Goal: Information Seeking & Learning: Learn about a topic

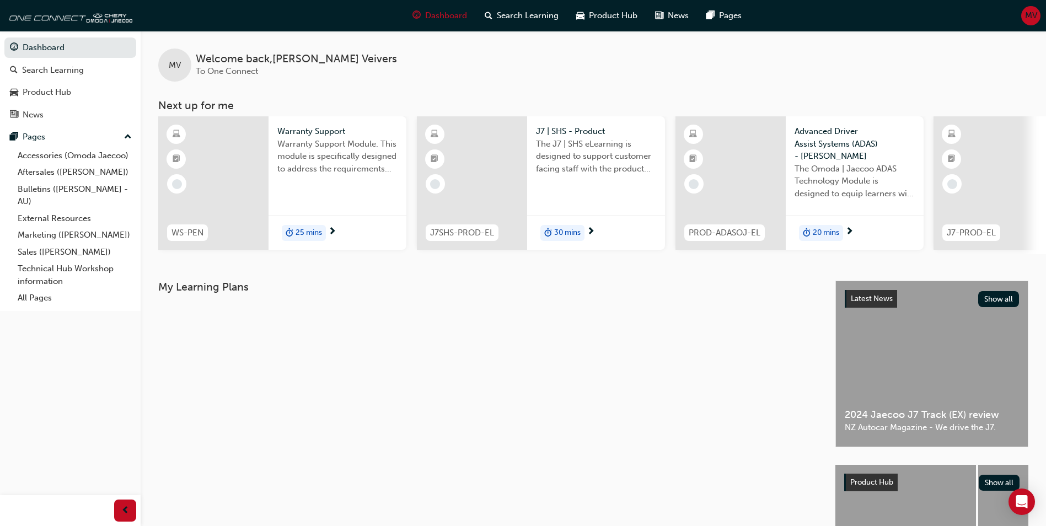
drag, startPoint x: 264, startPoint y: 354, endPoint x: 374, endPoint y: 343, distance: 110.8
click at [280, 343] on div "My Learning Plans" at bounding box center [496, 452] width 677 height 342
drag, startPoint x: 644, startPoint y: 69, endPoint x: 680, endPoint y: 58, distance: 37.5
click at [680, 58] on div "MV Welcome back , Melissa Veivers To One Connect" at bounding box center [593, 56] width 905 height 51
drag, startPoint x: 976, startPoint y: 0, endPoint x: 615, endPoint y: 367, distance: 514.6
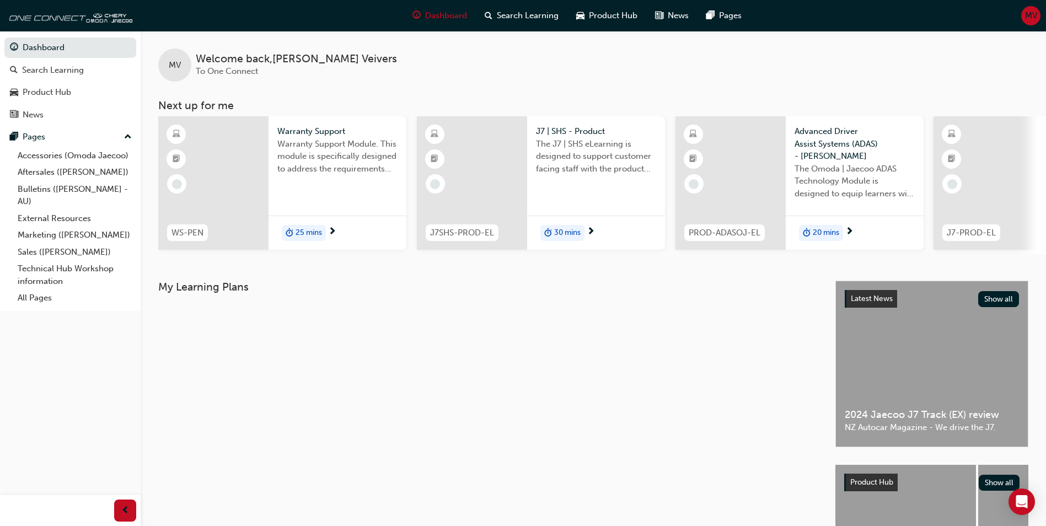
click at [613, 375] on div "My Learning Plans" at bounding box center [496, 452] width 677 height 342
click at [55, 72] on div "Search Learning" at bounding box center [53, 70] width 62 height 13
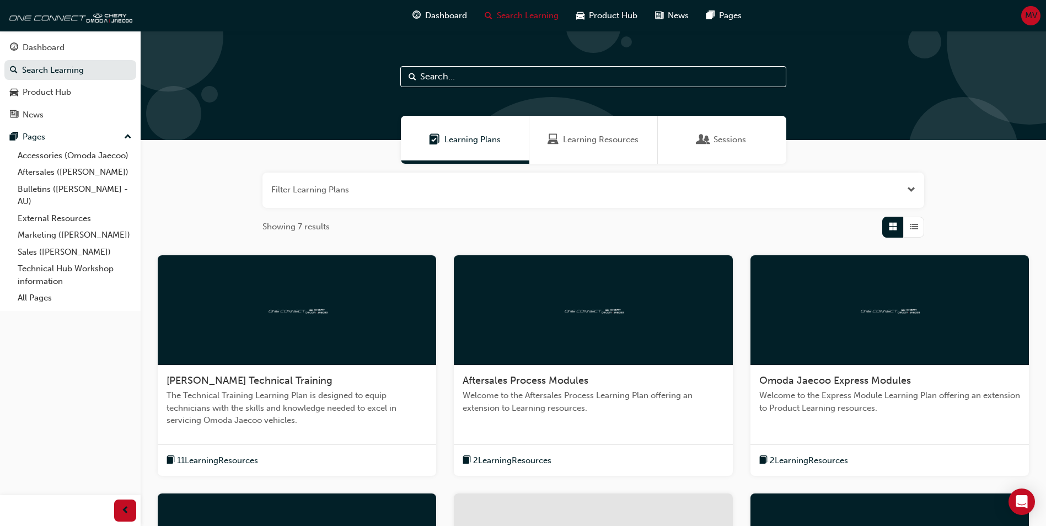
click at [1026, 12] on span "MV" at bounding box center [1031, 15] width 12 height 13
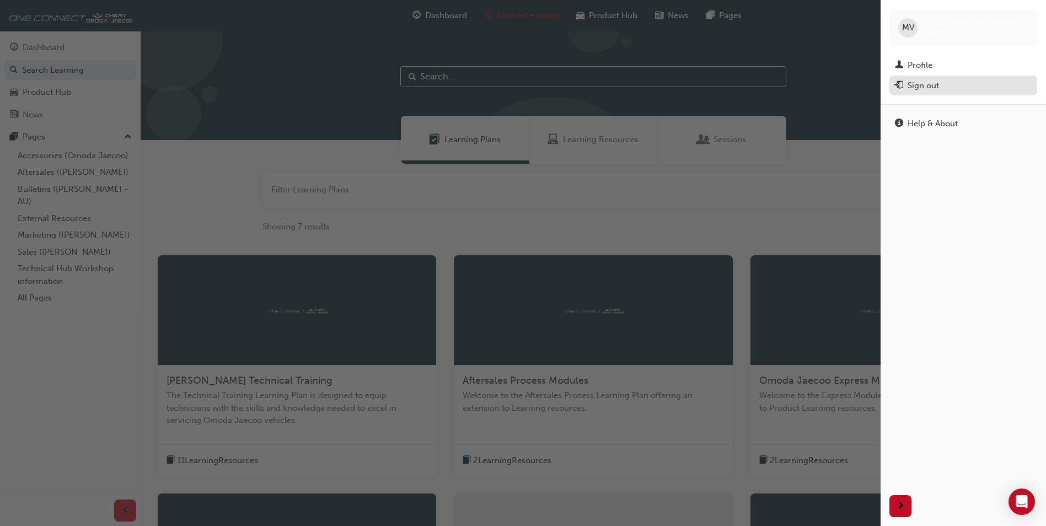
click at [916, 88] on div "Sign out" at bounding box center [922, 85] width 31 height 13
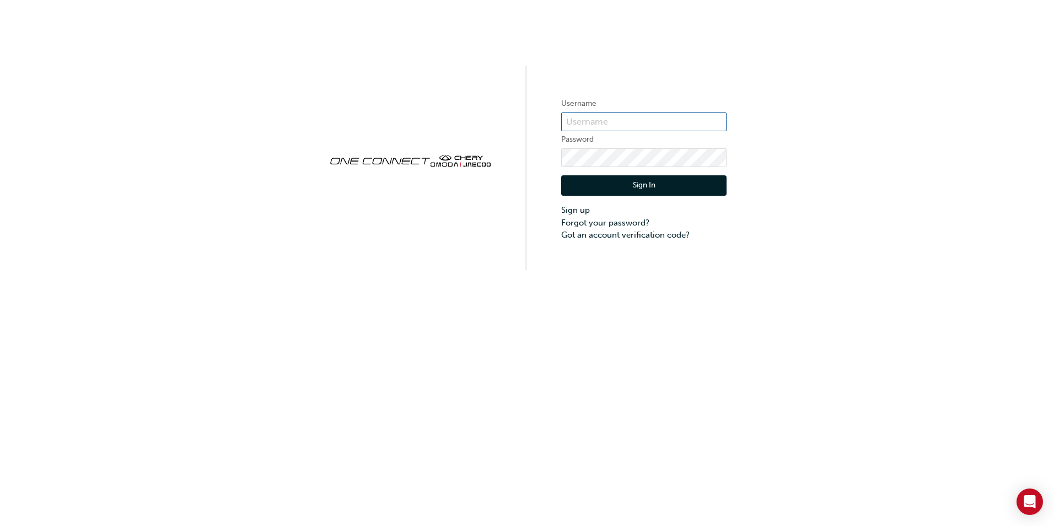
type input "ONE00566"
click at [651, 184] on button "Sign In" at bounding box center [643, 185] width 165 height 21
